Goal: Find specific fact: Find contact information

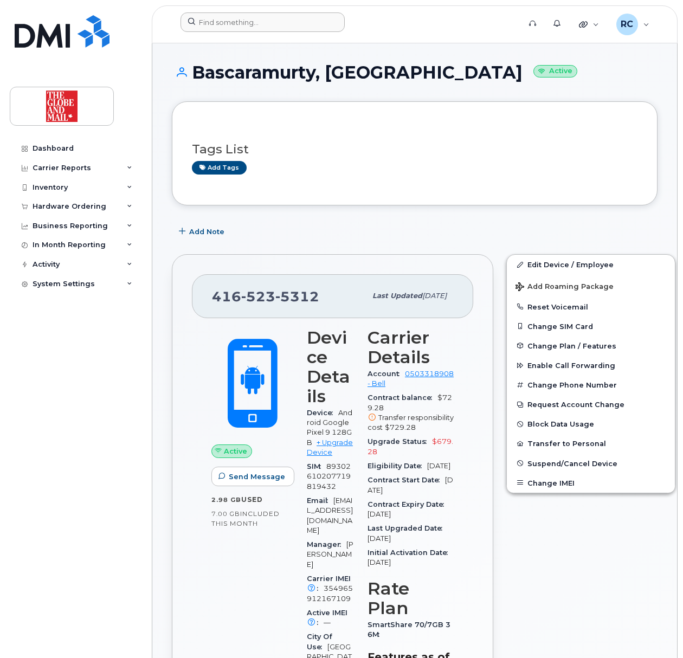
scroll to position [1218, 0]
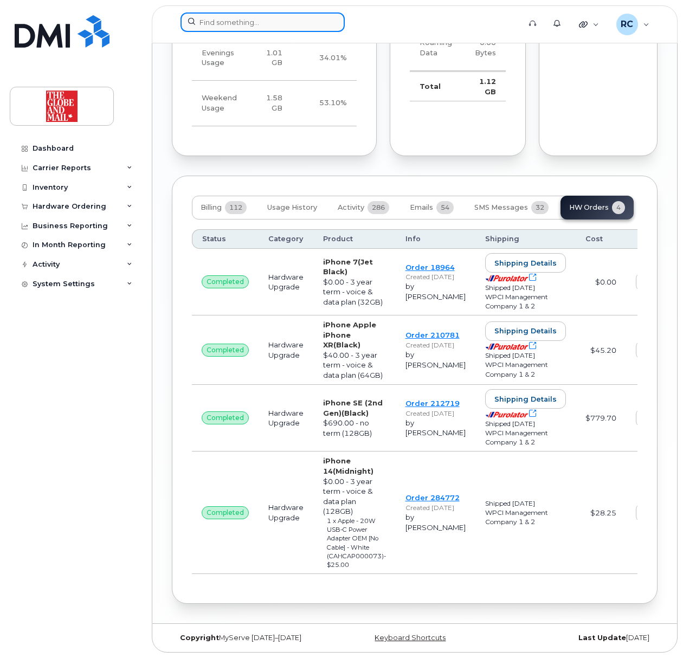
click at [246, 24] on input at bounding box center [263, 22] width 164 height 20
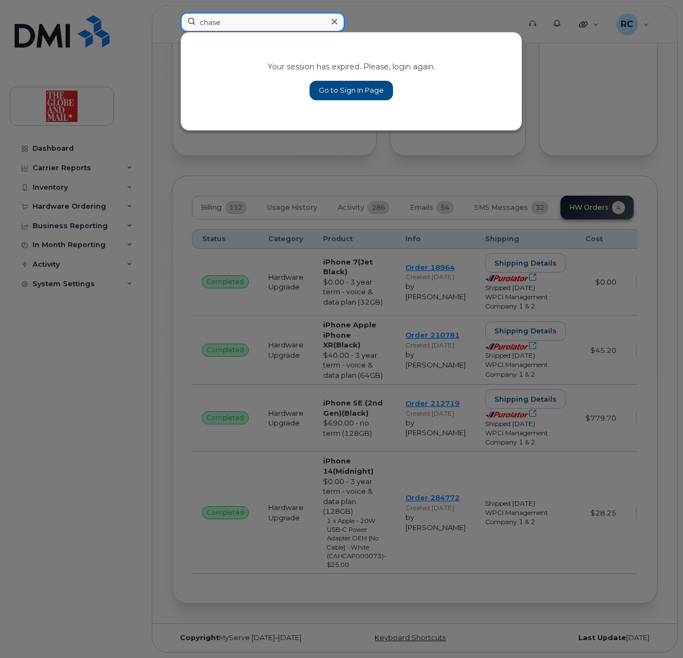
type input "chase"
click at [330, 85] on link "Go to Sign In Page" at bounding box center [352, 91] width 84 height 20
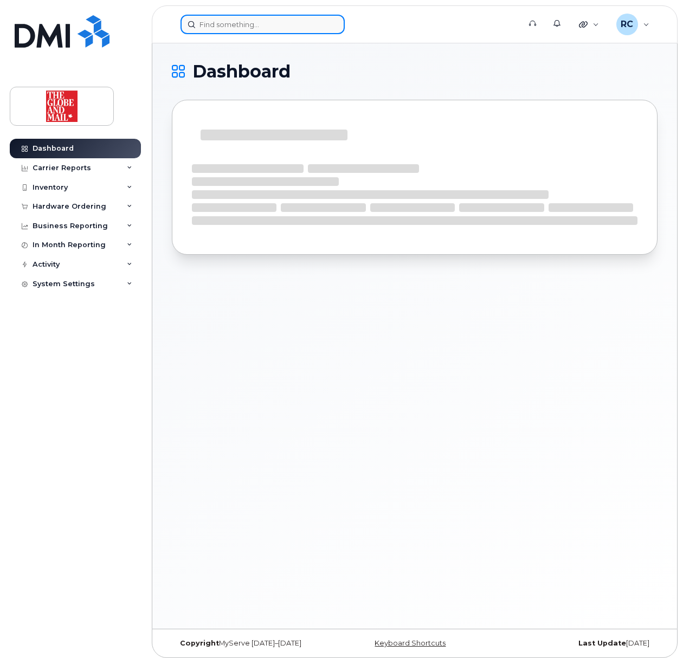
click at [222, 25] on input at bounding box center [263, 25] width 164 height 20
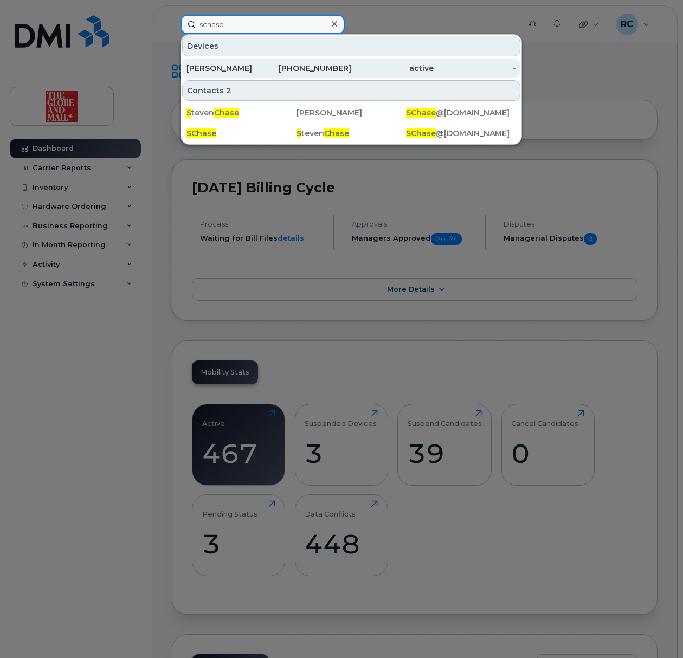
type input "schase"
click at [247, 70] on div "[PERSON_NAME]" at bounding box center [228, 68] width 82 height 11
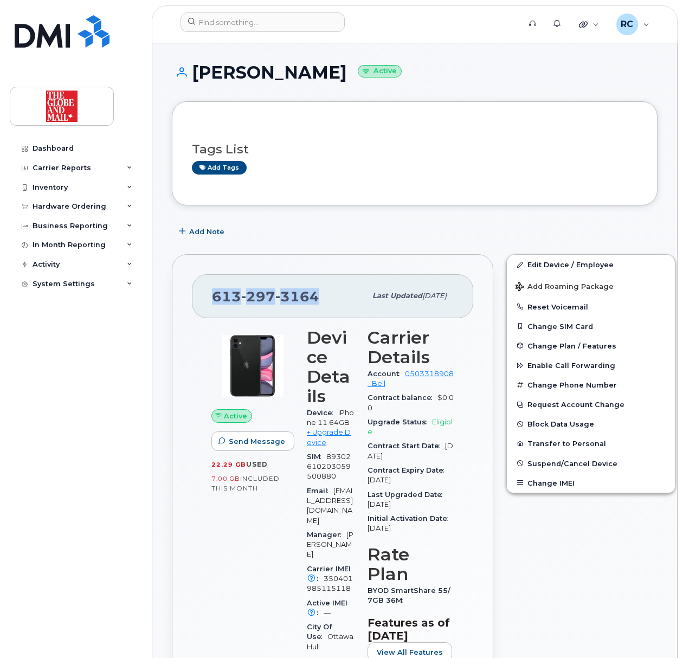
drag, startPoint x: 325, startPoint y: 302, endPoint x: 210, endPoint y: 300, distance: 115.0
click at [210, 300] on div "613 297 3164 Last updated Sep 26, 2025" at bounding box center [332, 295] width 281 height 43
copy span "613 297 3164"
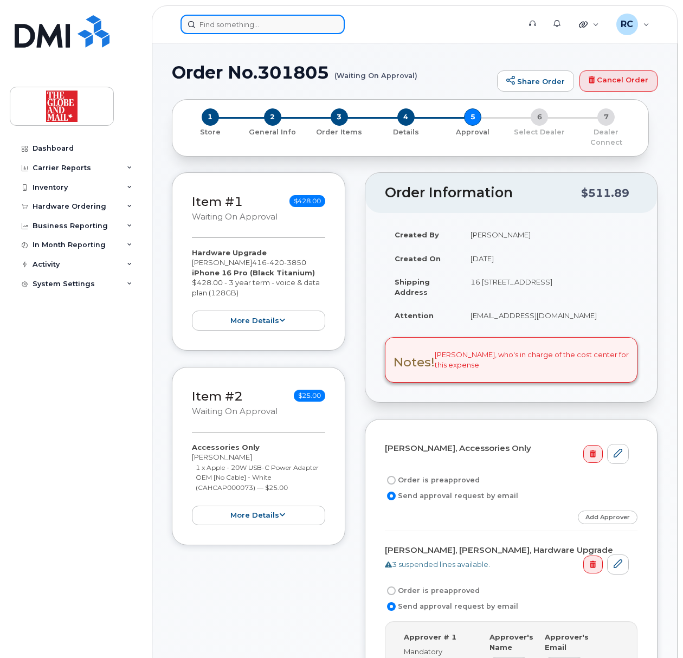
click at [230, 24] on input at bounding box center [263, 25] width 164 height 20
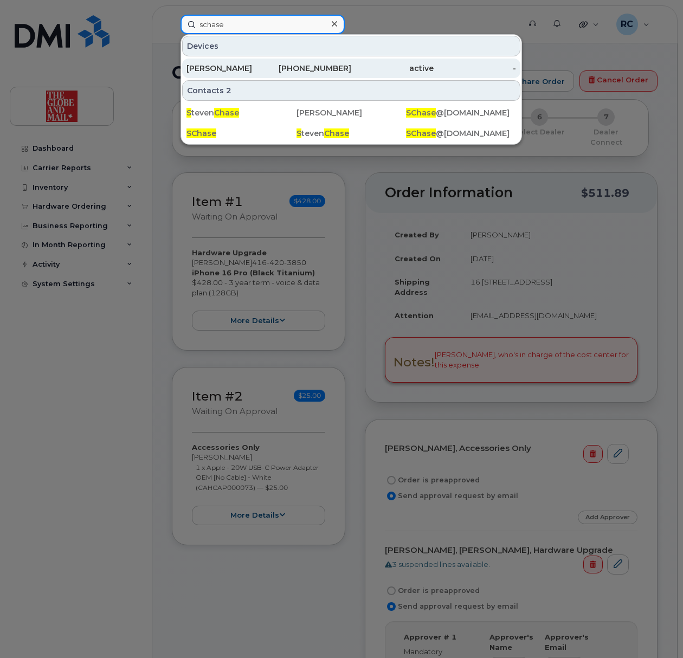
type input "schase"
click at [232, 67] on div "[PERSON_NAME]" at bounding box center [228, 68] width 82 height 11
